Goal: Transaction & Acquisition: Purchase product/service

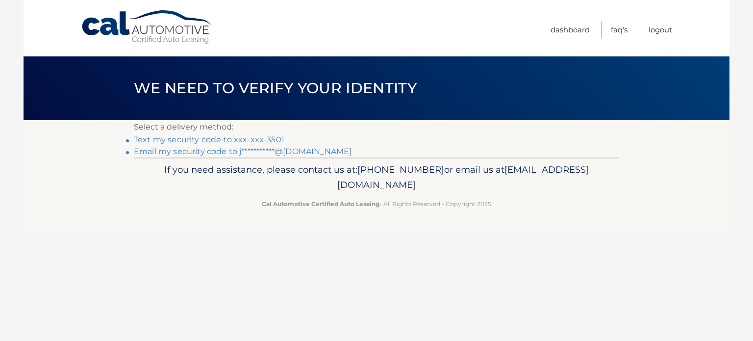
click at [204, 142] on link "Text my security code to xxx-xxx-3501" at bounding box center [209, 139] width 151 height 9
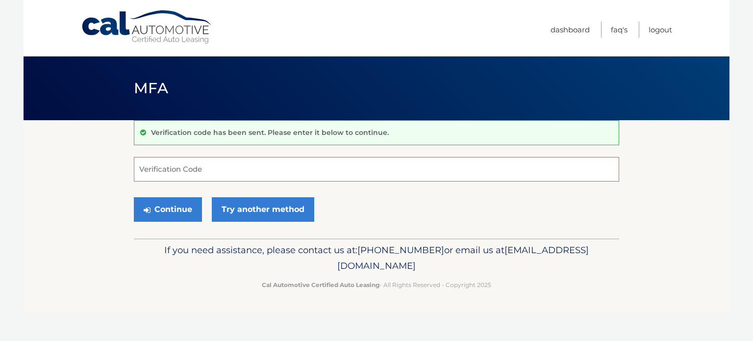
click at [229, 174] on input "Verification Code" at bounding box center [376, 169] width 485 height 25
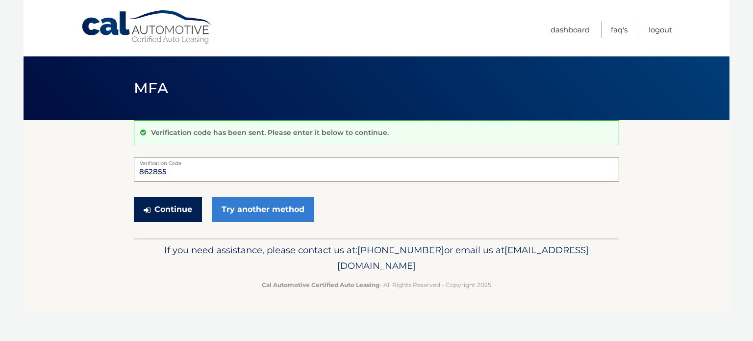
type input "862855"
click at [154, 205] on button "Continue" at bounding box center [168, 209] width 68 height 25
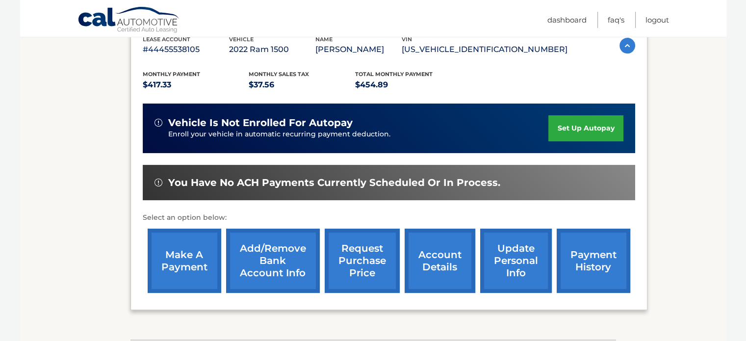
scroll to position [196, 0]
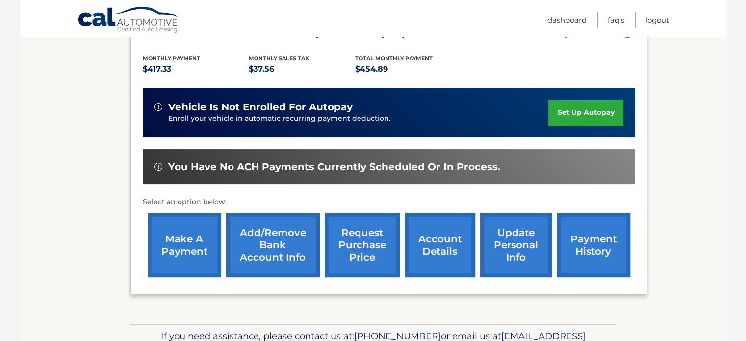
click at [199, 243] on link "make a payment" at bounding box center [185, 245] width 74 height 64
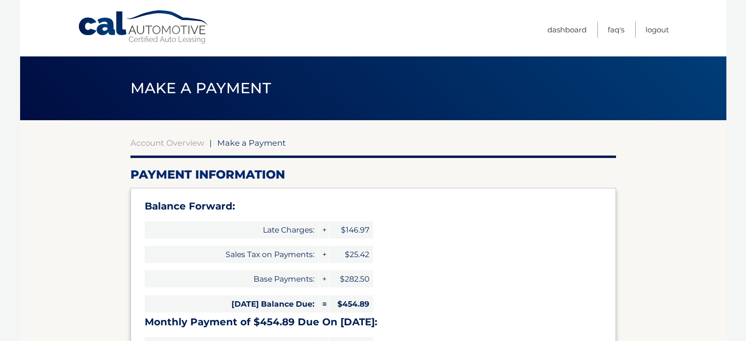
select select "NmIyYWI5YWMtMWI2OC00NTJmLWIxNmEtZjdlNjllZDYyZjMx"
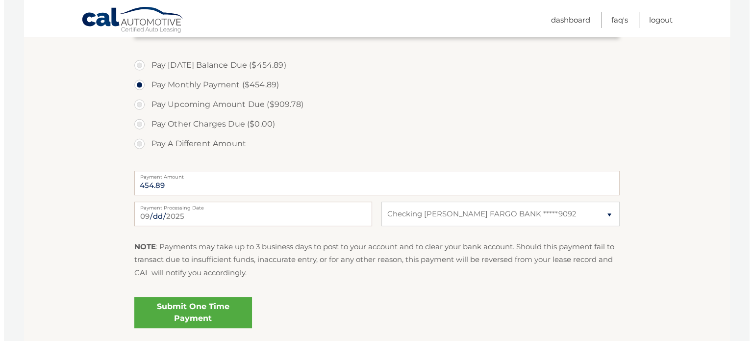
scroll to position [392, 0]
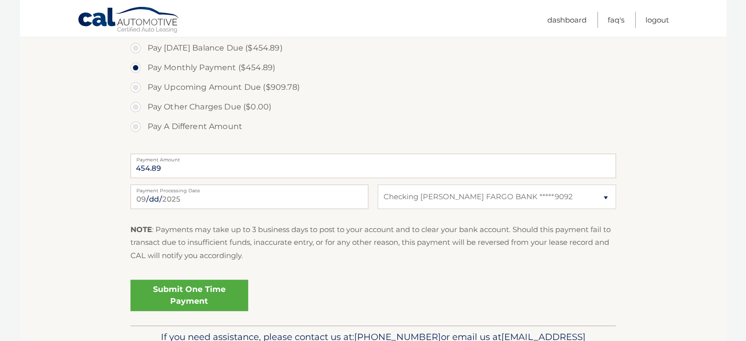
click at [188, 298] on link "Submit One Time Payment" at bounding box center [189, 294] width 118 height 31
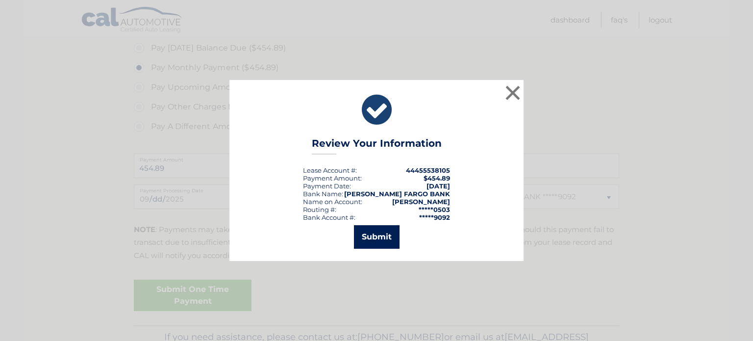
click at [384, 236] on button "Submit" at bounding box center [377, 237] width 46 height 24
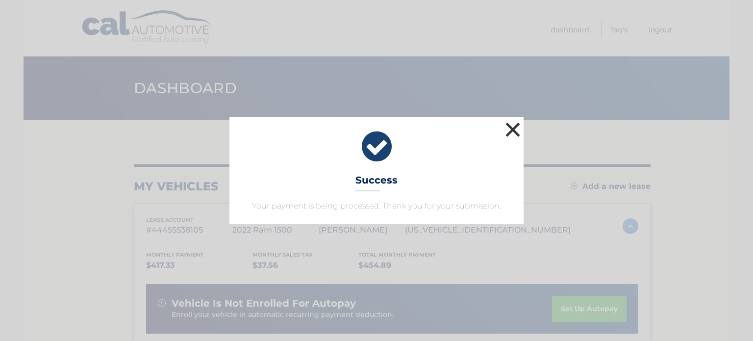
click at [510, 125] on button "×" at bounding box center [513, 130] width 20 height 20
